Goal: Browse casually

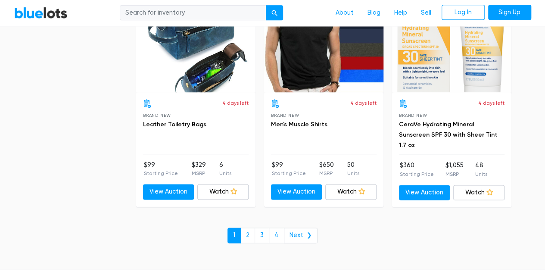
scroll to position [3689, 0]
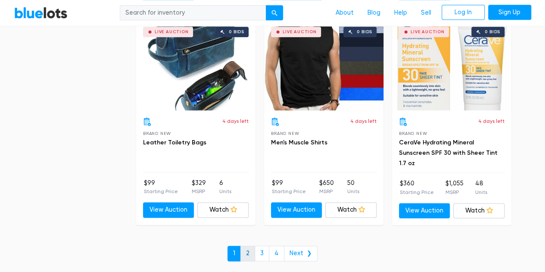
click at [251, 252] on link "2" at bounding box center [247, 253] width 15 height 16
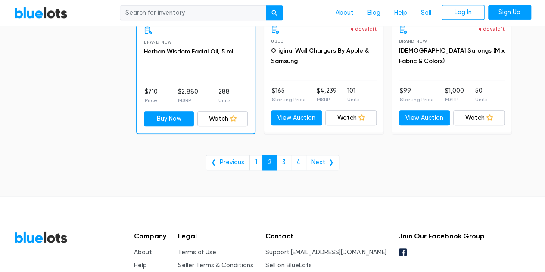
scroll to position [3637, 0]
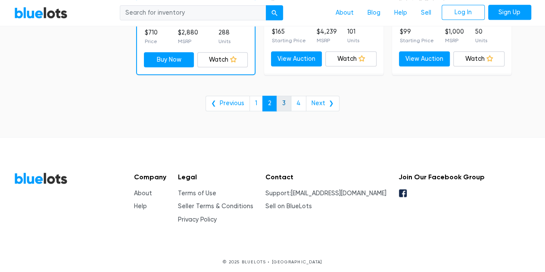
click at [284, 100] on link "3" at bounding box center [283, 104] width 15 height 16
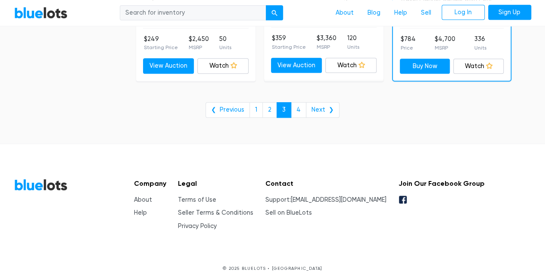
scroll to position [3629, 0]
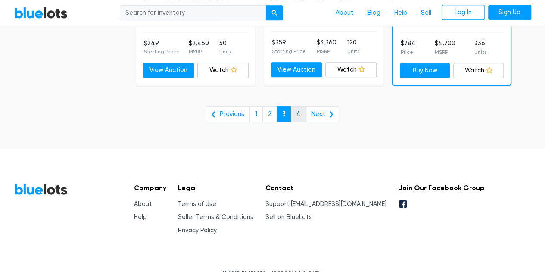
click at [301, 106] on link "4" at bounding box center [299, 114] width 16 height 16
